Goal: Task Accomplishment & Management: Use online tool/utility

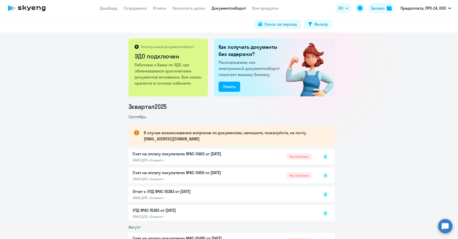
click at [298, 155] on span "Не оплачен" at bounding box center [298, 157] width 25 height 6
click at [180, 5] on app-menu-item-link "Начислить уроки" at bounding box center [188, 8] width 33 height 6
click at [160, 7] on link "Отчеты" at bounding box center [159, 8] width 13 height 5
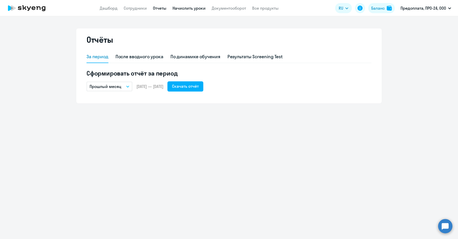
click at [181, 8] on link "Начислить уроки" at bounding box center [188, 8] width 33 height 5
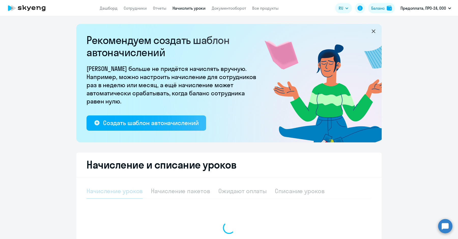
select select "10"
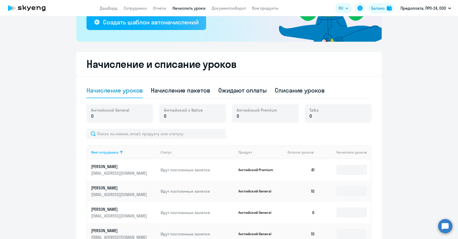
scroll to position [97, 0]
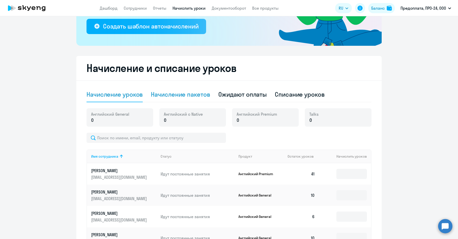
click at [201, 92] on div "Начисление пакетов" at bounding box center [180, 94] width 59 height 8
select select "10"
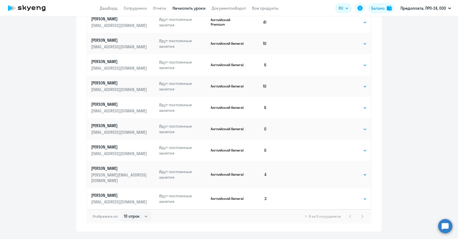
scroll to position [276, 0]
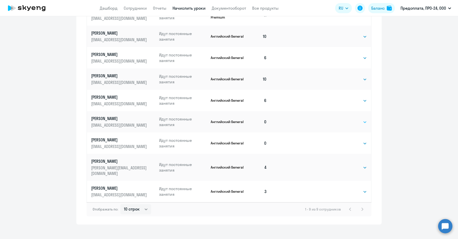
click at [352, 122] on select "Выбрать 4 8 16 32 64 96 128" at bounding box center [356, 122] width 21 height 6
select select "4"
click at [346, 119] on select "Выбрать 4 8 16 32 64 96 128" at bounding box center [356, 122] width 21 height 6
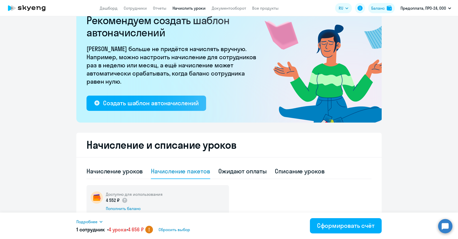
scroll to position [0, 0]
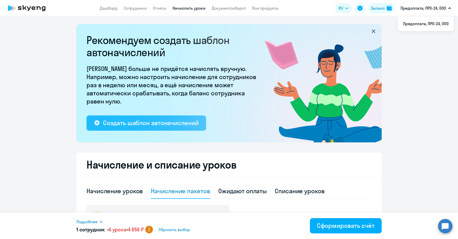
click at [152, 122] on div "Создать шаблон автоначислений" at bounding box center [150, 123] width 95 height 8
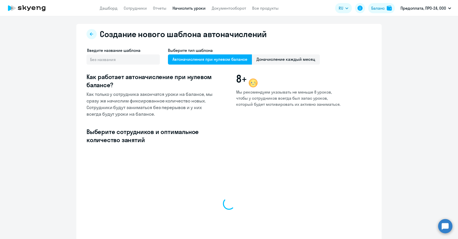
select select "10"
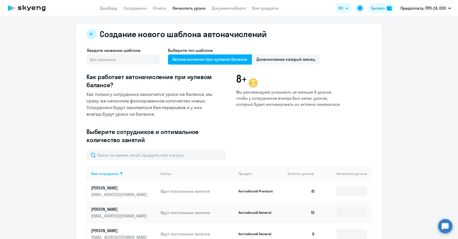
click at [92, 32] on button at bounding box center [91, 34] width 10 height 10
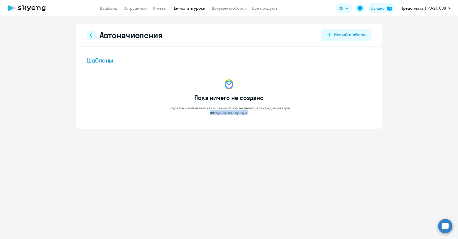
drag, startPoint x: 453, startPoint y: 102, endPoint x: 414, endPoint y: 163, distance: 72.6
click at [414, 163] on div "Автоначисления Новый шаблон Шаблоны Пока ничего не создано Создайте шаблон авто…" at bounding box center [229, 127] width 458 height 223
click at [445, 227] on circle at bounding box center [445, 226] width 14 height 14
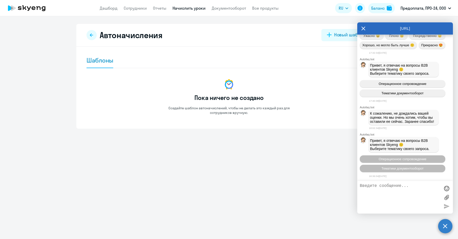
scroll to position [1752, 0]
click at [280, 172] on div "Автоначисления Новый шаблон Шаблоны Пока ничего не создано Создайте шаблон авто…" at bounding box center [229, 127] width 458 height 223
click at [446, 194] on label at bounding box center [447, 198] width 8 height 8
click at [0, 0] on input "file" at bounding box center [0, 0] width 0 height 0
